Goal: Information Seeking & Learning: Learn about a topic

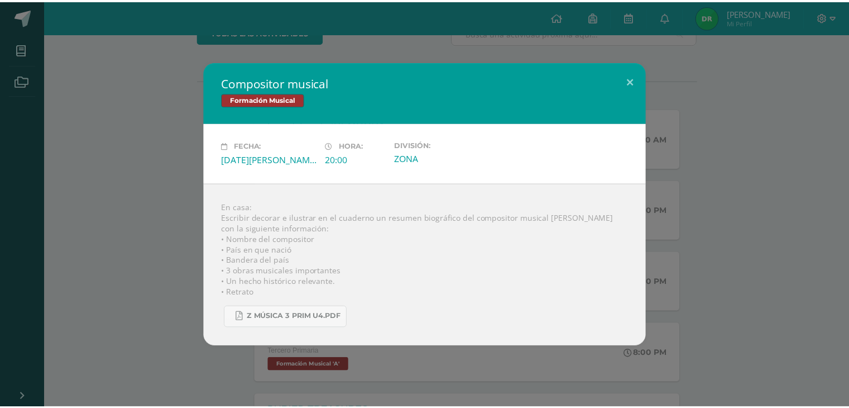
scroll to position [332, 0]
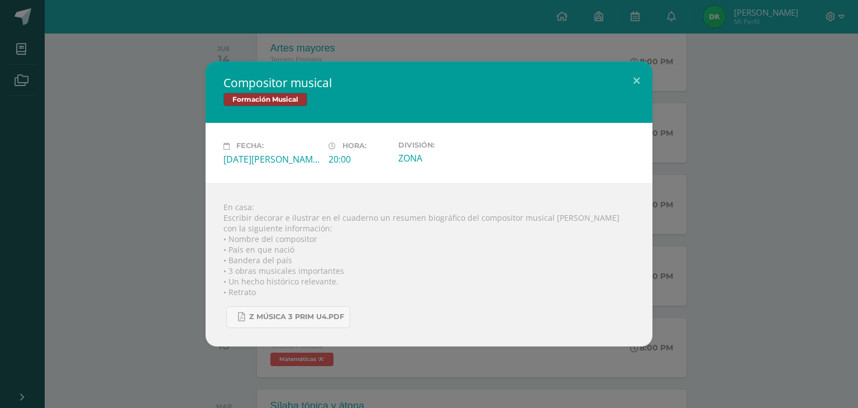
click at [583, 276] on div "En casa: Escribir decorar e ilustrar en el cuaderno un resumen biográfico del c…" at bounding box center [428, 264] width 447 height 163
click at [588, 278] on div "En casa: Escribir decorar e ilustrar en el cuaderno un resumen biográfico del c…" at bounding box center [428, 264] width 447 height 163
click at [637, 74] on button at bounding box center [636, 80] width 32 height 38
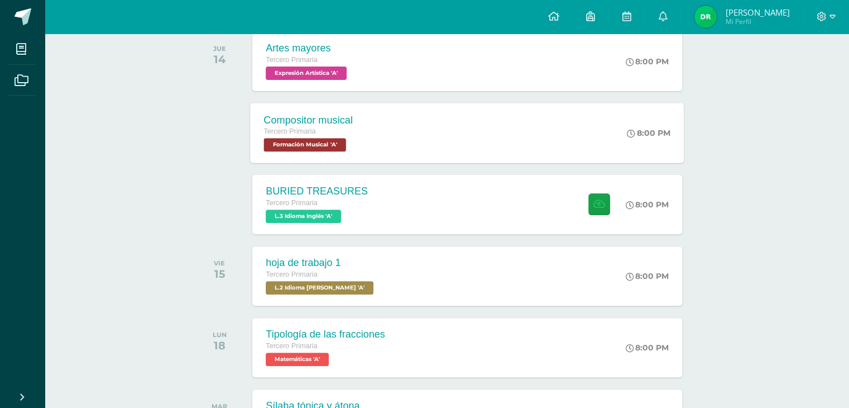
click at [294, 144] on span "Formación Musical 'A'" at bounding box center [305, 144] width 82 height 13
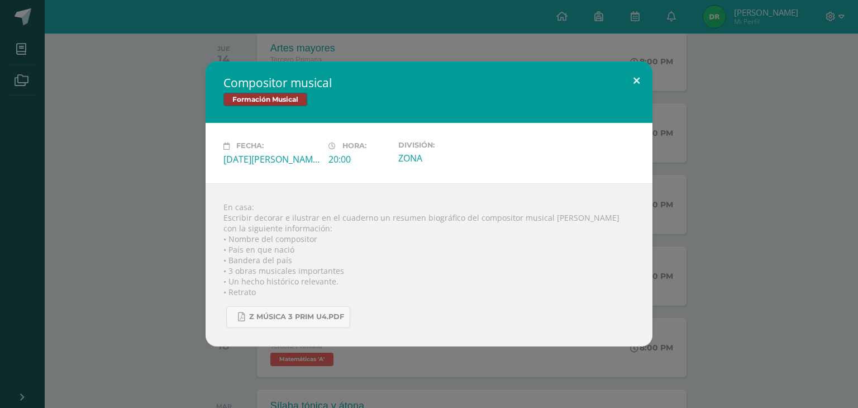
click at [634, 76] on button at bounding box center [636, 80] width 32 height 38
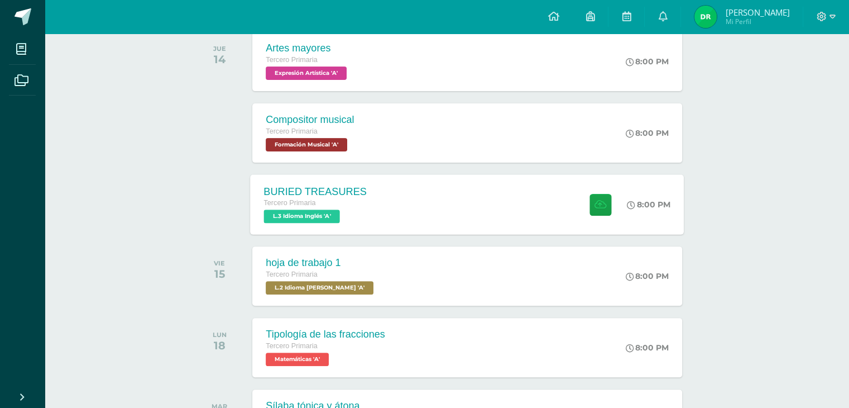
click at [310, 217] on span "L.3 Idioma Inglés 'A'" at bounding box center [302, 215] width 76 height 13
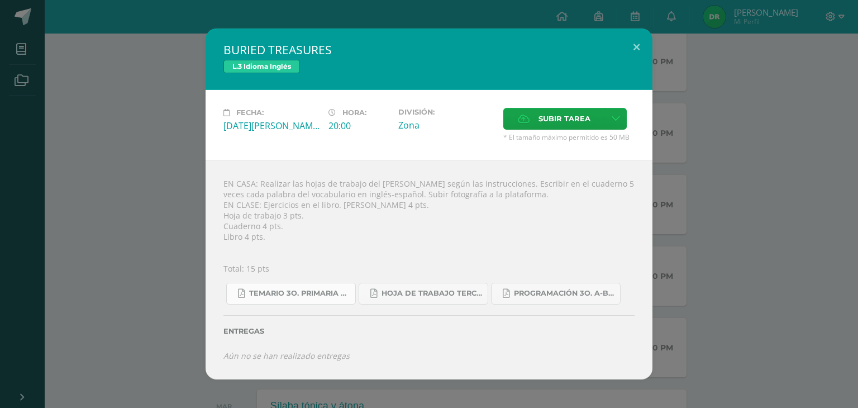
click at [296, 298] on span "Temario 3o. primaria 4-2025.pdf" at bounding box center [299, 293] width 101 height 9
click at [415, 302] on link "Hoja de trabajo TERCERO1.pdf" at bounding box center [424, 294] width 130 height 22
click at [525, 289] on span "Programación 3o. A-B Inglés.pdf" at bounding box center [564, 293] width 101 height 9
click at [634, 47] on button at bounding box center [636, 47] width 32 height 38
